Goal: Task Accomplishment & Management: Use online tool/utility

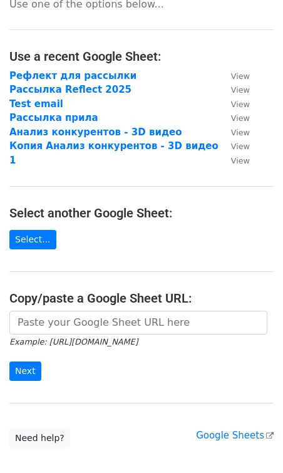
scroll to position [29, 0]
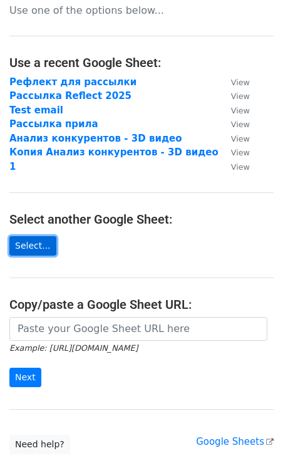
click at [46, 245] on link "Select..." at bounding box center [32, 245] width 47 height 19
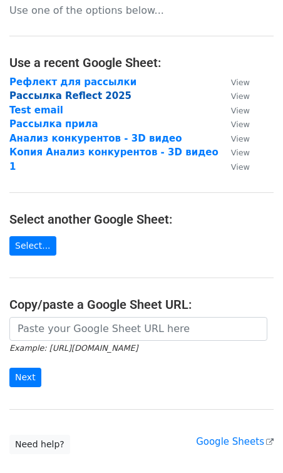
click at [54, 93] on strong "Рассылка Reflect 2025" at bounding box center [70, 95] width 122 height 11
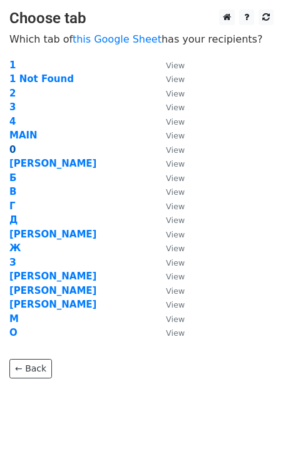
click at [11, 151] on strong "0" at bounding box center [12, 149] width 6 height 11
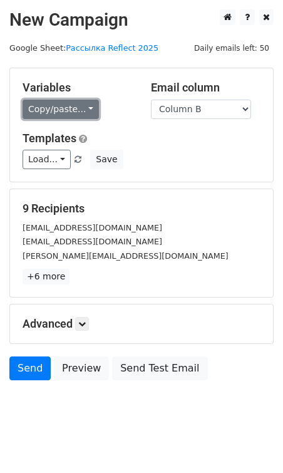
click at [68, 110] on link "Copy/paste..." at bounding box center [61, 109] width 76 height 19
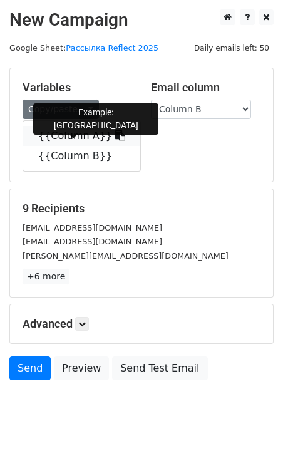
click at [73, 132] on link "{{Column A}}" at bounding box center [81, 136] width 117 height 20
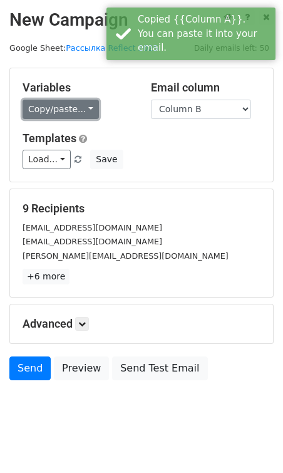
click at [73, 111] on link "Copy/paste..." at bounding box center [61, 109] width 76 height 19
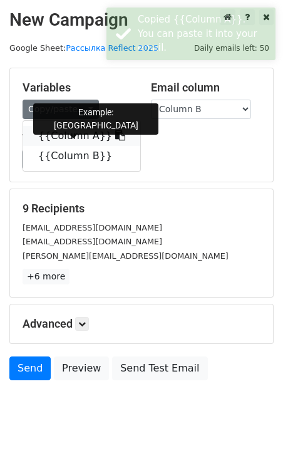
click at [115, 136] on icon at bounding box center [120, 135] width 10 height 10
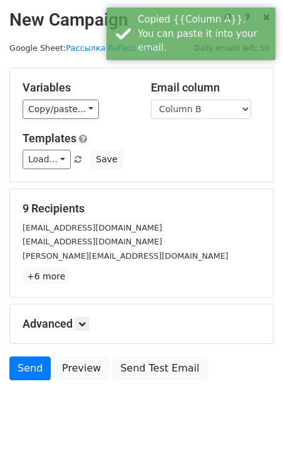
click at [139, 139] on h5 "Templates" at bounding box center [142, 139] width 238 height 14
click at [62, 159] on link "Load..." at bounding box center [47, 159] width 48 height 19
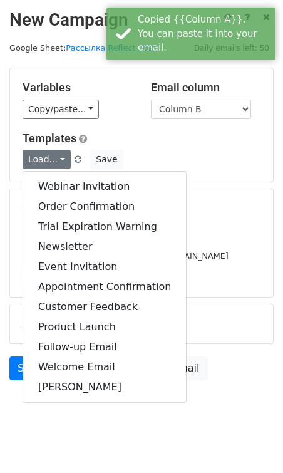
click at [131, 135] on h5 "Templates" at bounding box center [142, 139] width 238 height 14
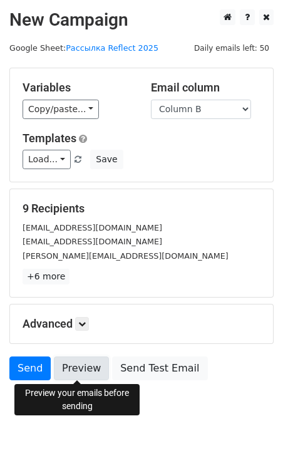
click at [72, 364] on link "Preview" at bounding box center [81, 369] width 55 height 24
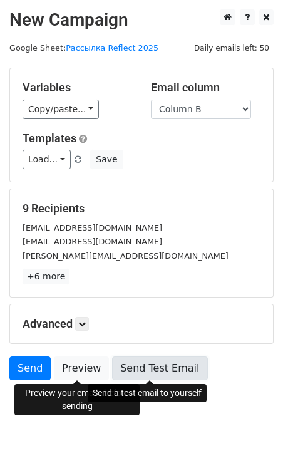
click at [128, 366] on link "Send Test Email" at bounding box center [159, 369] width 95 height 24
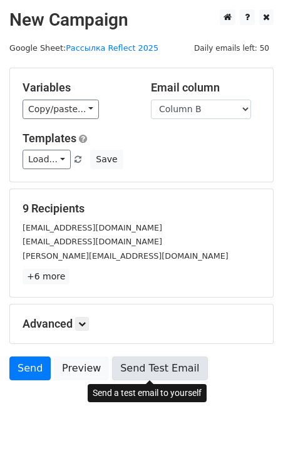
click at [140, 367] on link "Send Test Email" at bounding box center [159, 369] width 95 height 24
click at [127, 371] on link "Send Test Email" at bounding box center [159, 369] width 95 height 24
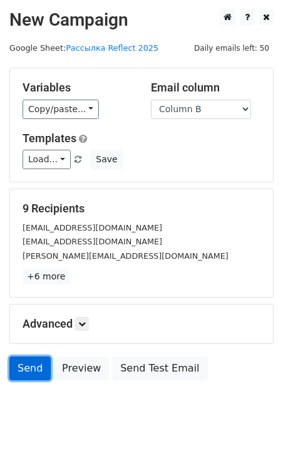
click at [34, 367] on link "Send" at bounding box center [29, 369] width 41 height 24
